Goal: Task Accomplishment & Management: Manage account settings

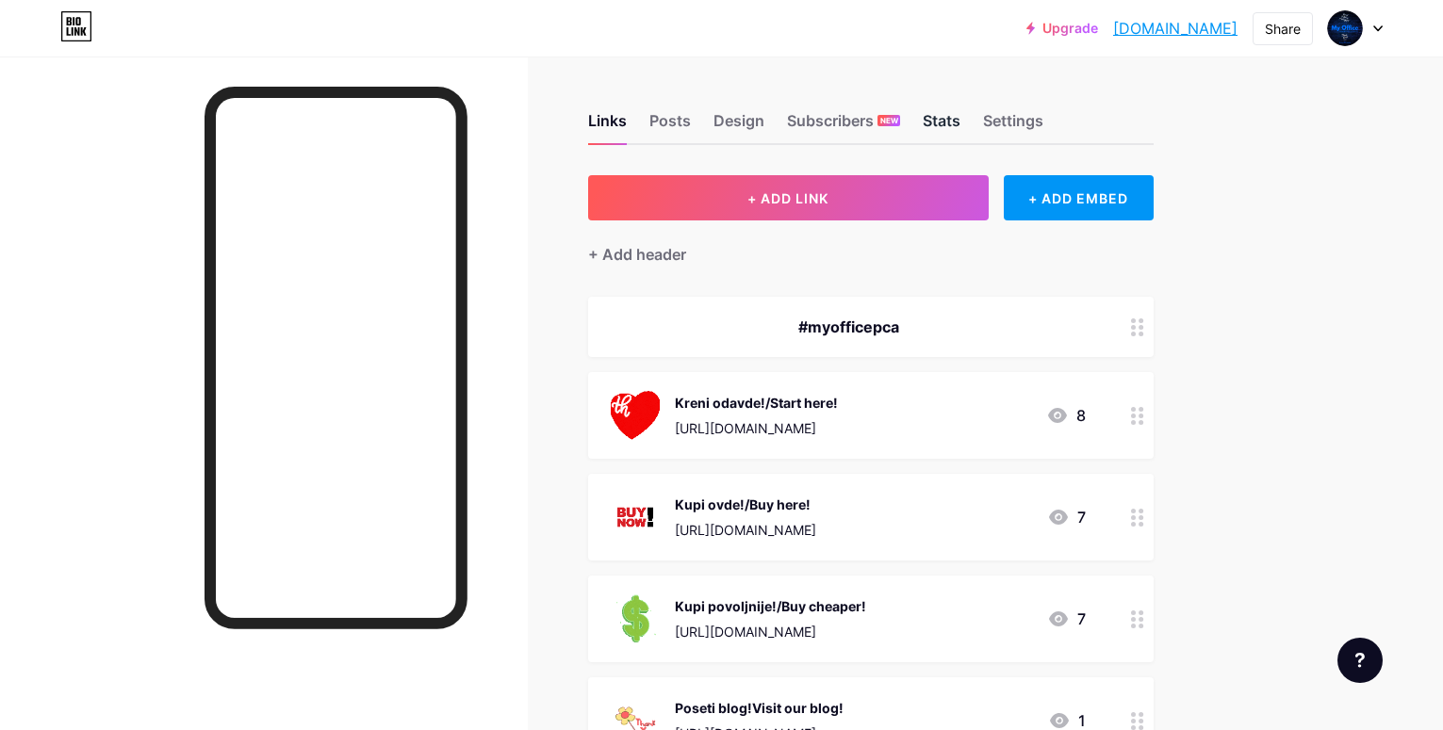
click at [960, 123] on div "Stats" at bounding box center [942, 126] width 38 height 34
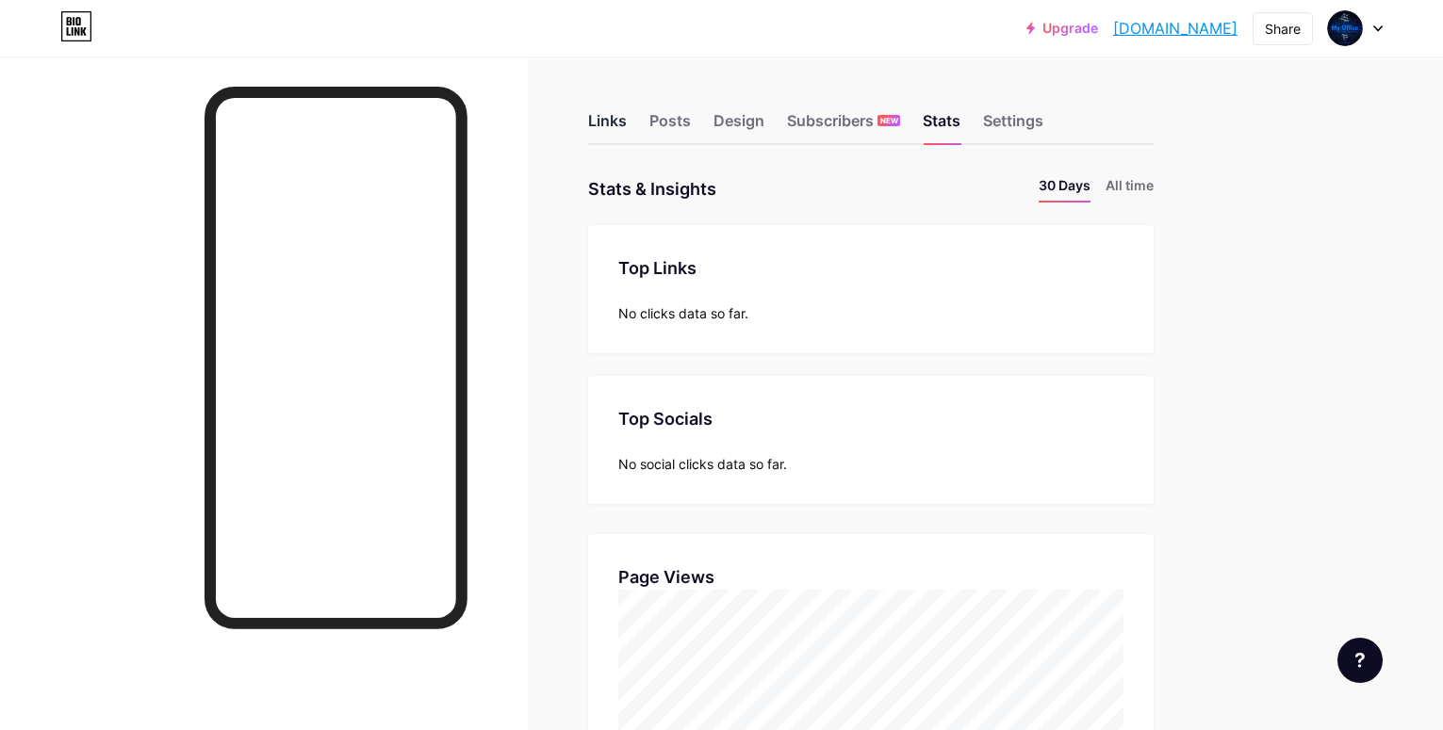
click at [627, 126] on div "Links" at bounding box center [607, 126] width 39 height 34
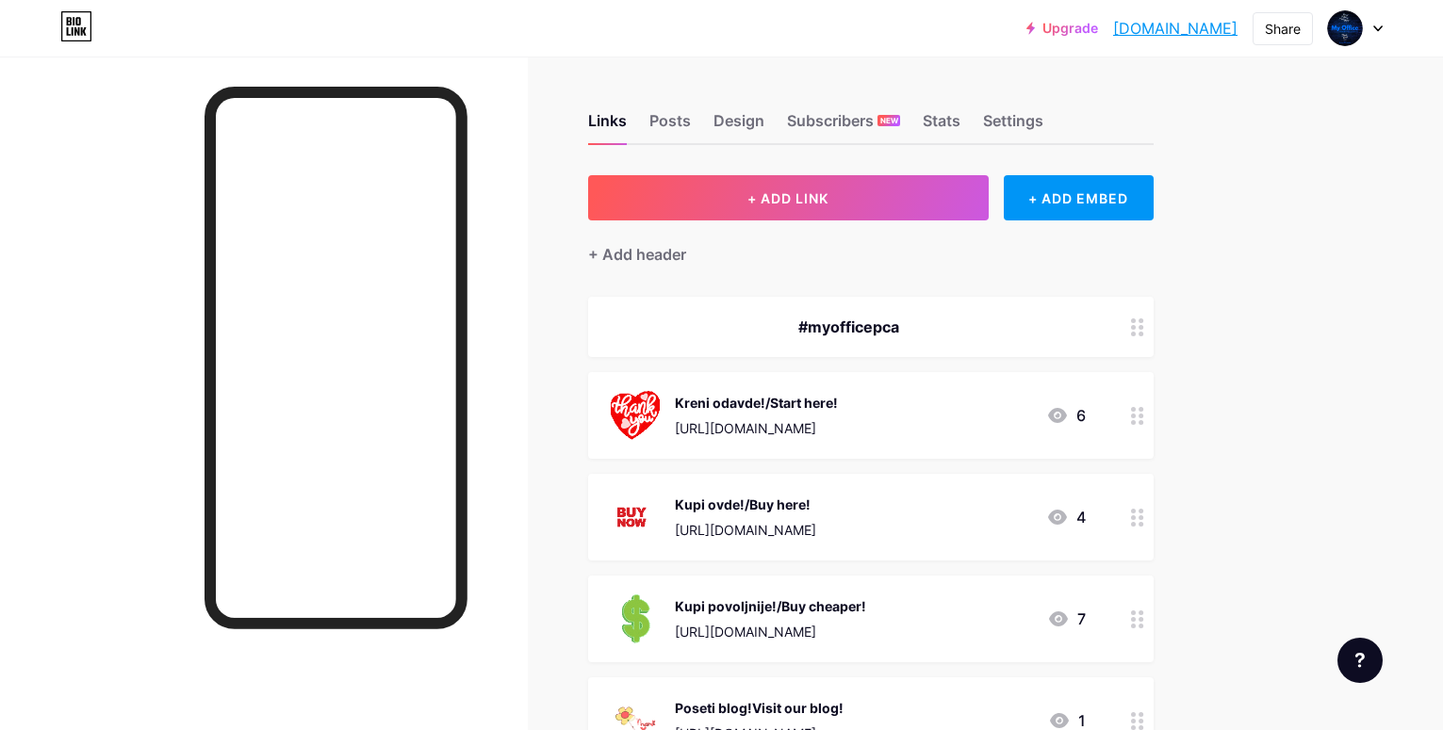
click at [1375, 30] on icon at bounding box center [1377, 28] width 9 height 7
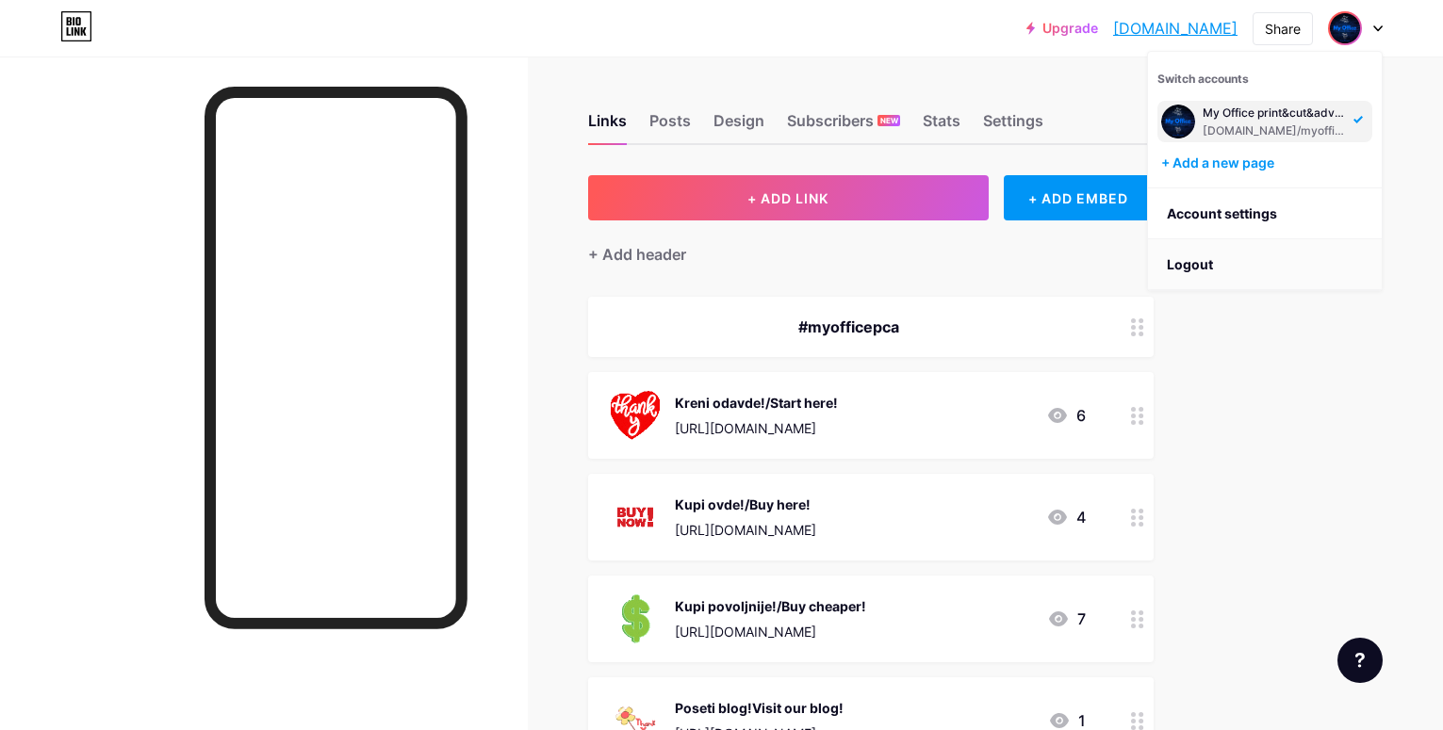
click at [1203, 267] on li "Logout" at bounding box center [1265, 264] width 234 height 51
